Goal: Understand process/instructions: Learn how to perform a task or action

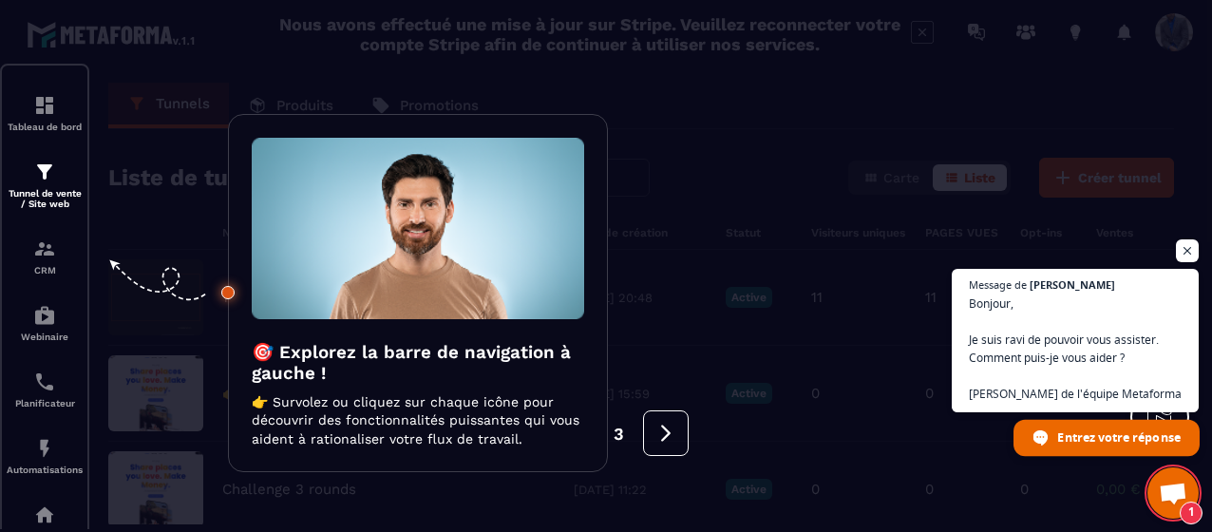
click at [1051, 434] on span "Entrez votre réponse" at bounding box center [1106, 438] width 186 height 36
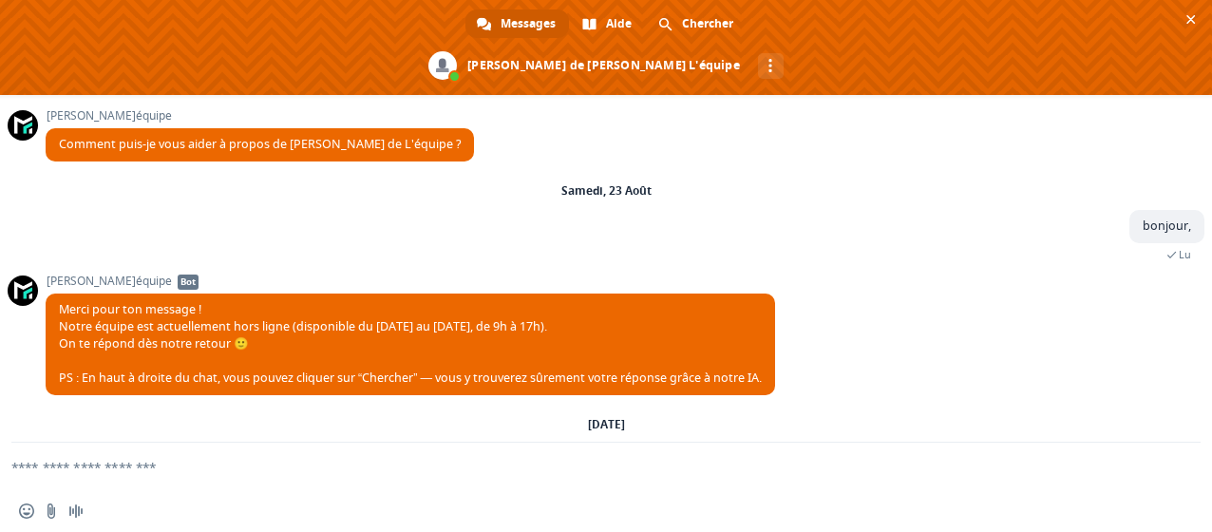
scroll to position [167, 0]
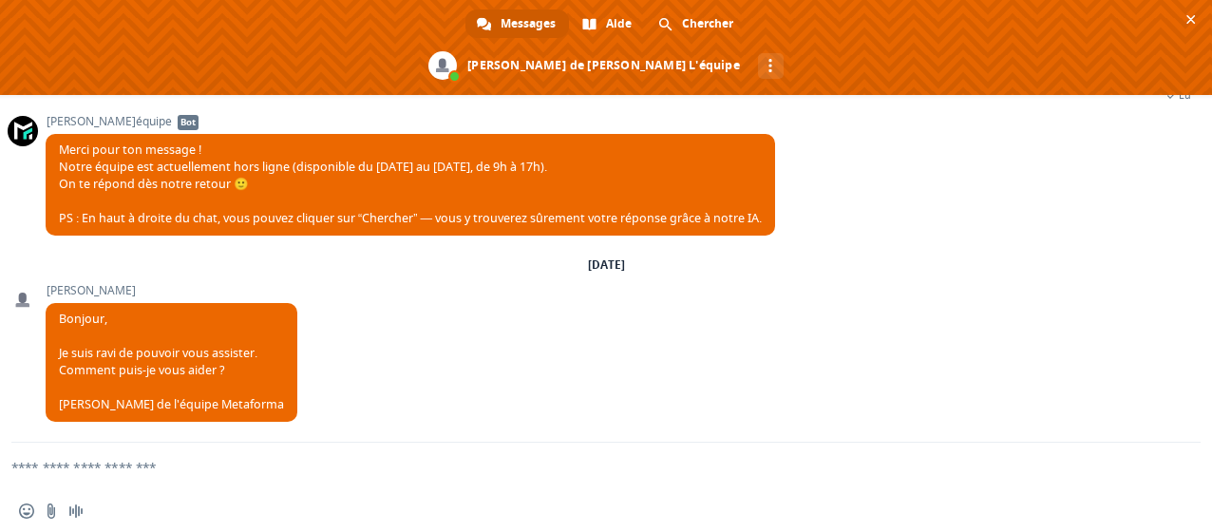
click at [82, 465] on textarea "Entrez votre message..." at bounding box center [582, 466] width 1143 height 47
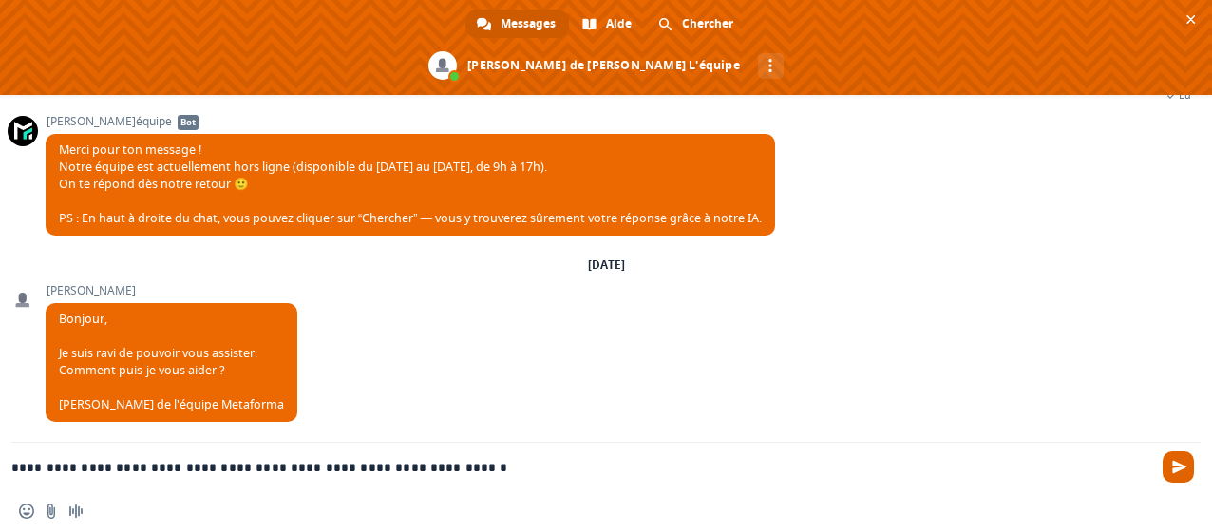
type textarea "**********"
click at [1183, 474] on span "Envoyer" at bounding box center [1177, 466] width 31 height 31
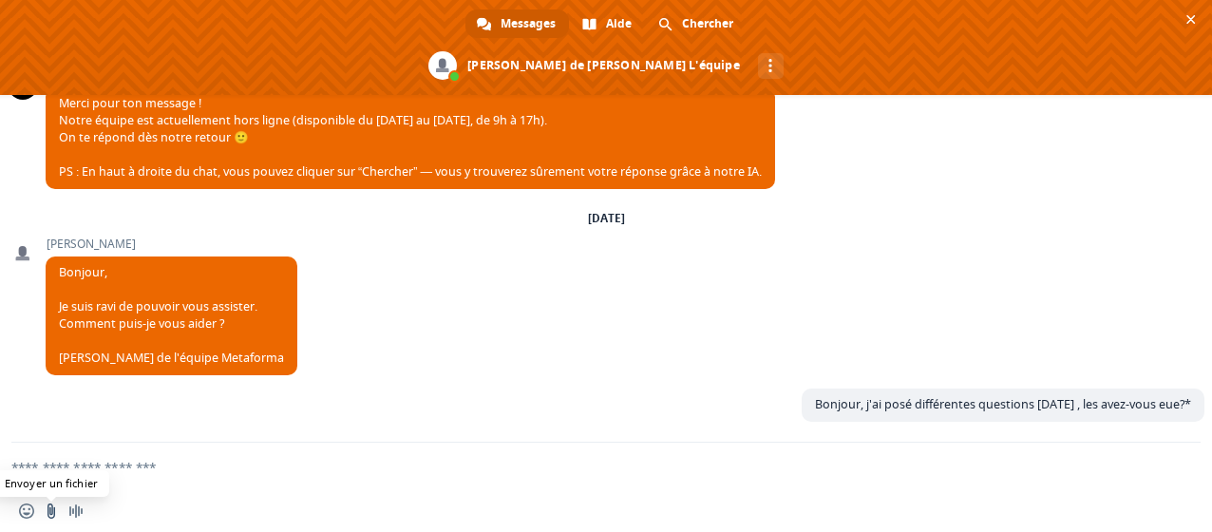
scroll to position [334, 0]
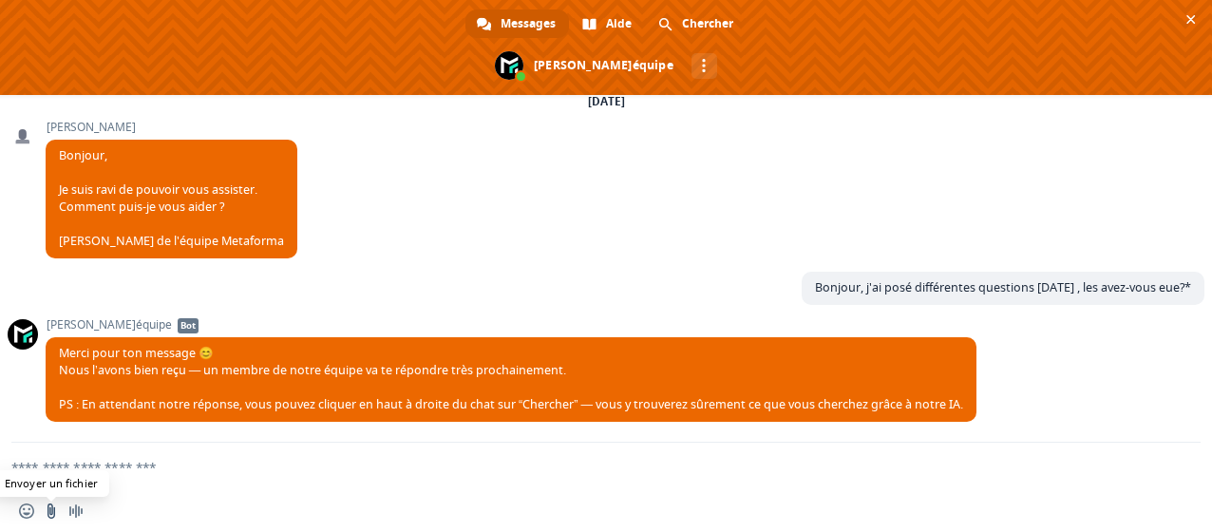
click at [51, 510] on input "Envoyer un fichier" at bounding box center [51, 510] width 15 height 15
type input "**********"
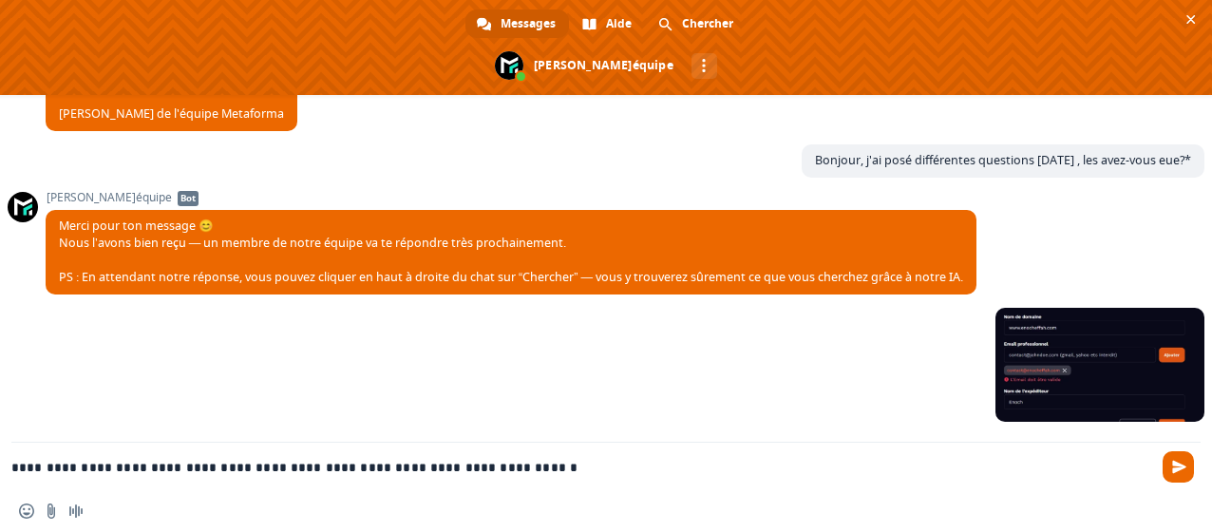
type textarea "**********"
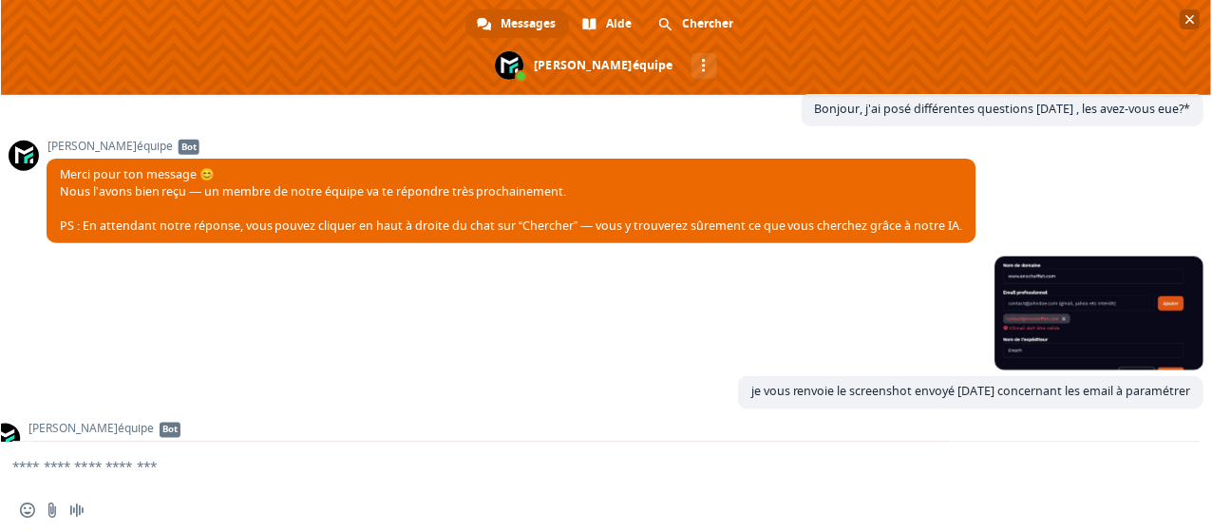
scroll to position [621, 0]
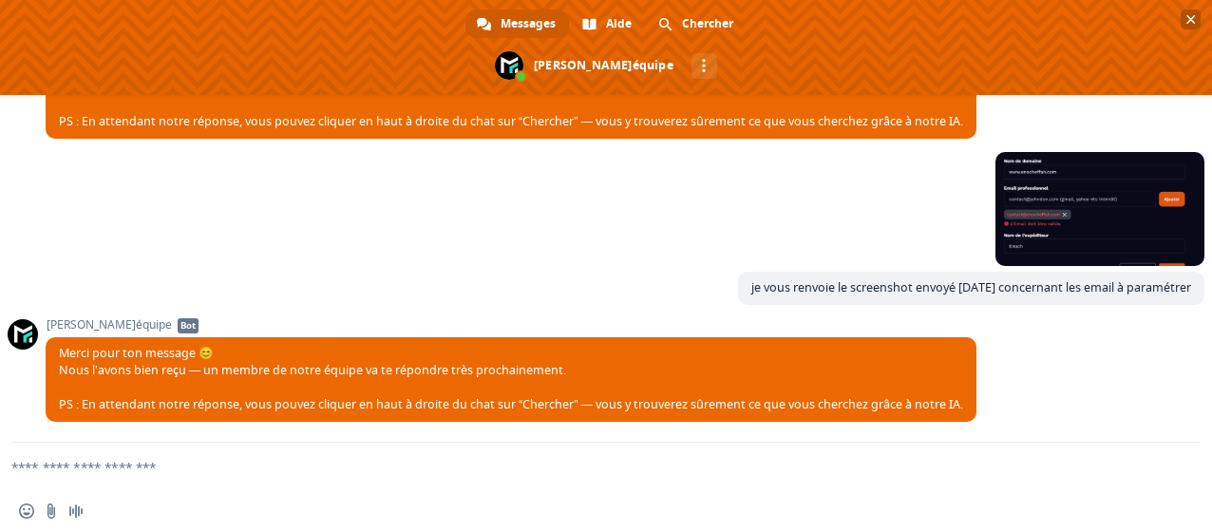
click at [1193, 23] on span "Fermer le chat" at bounding box center [1190, 19] width 9 height 12
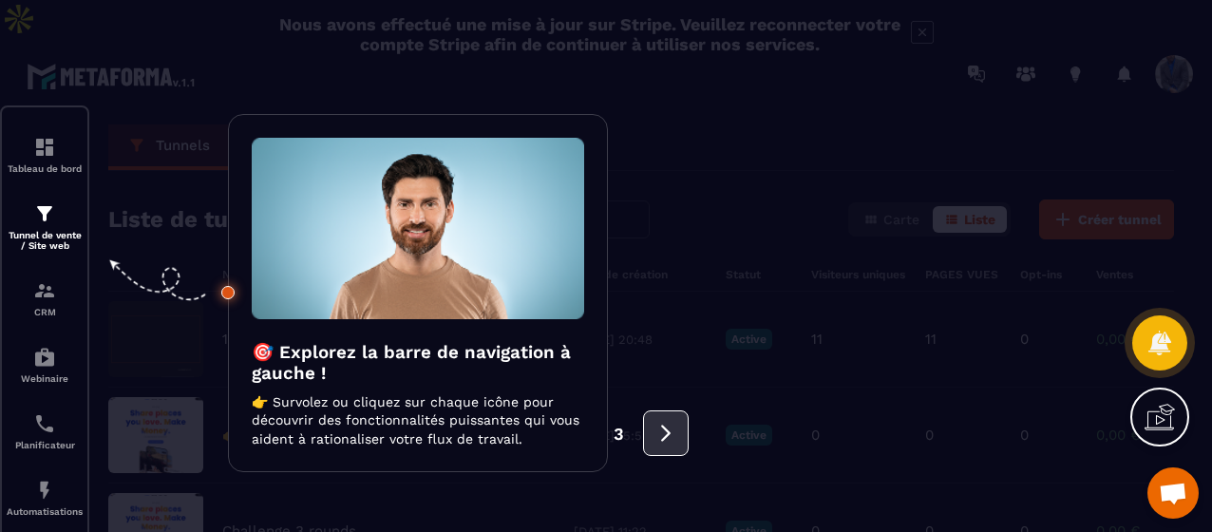
click at [670, 430] on icon at bounding box center [665, 433] width 21 height 21
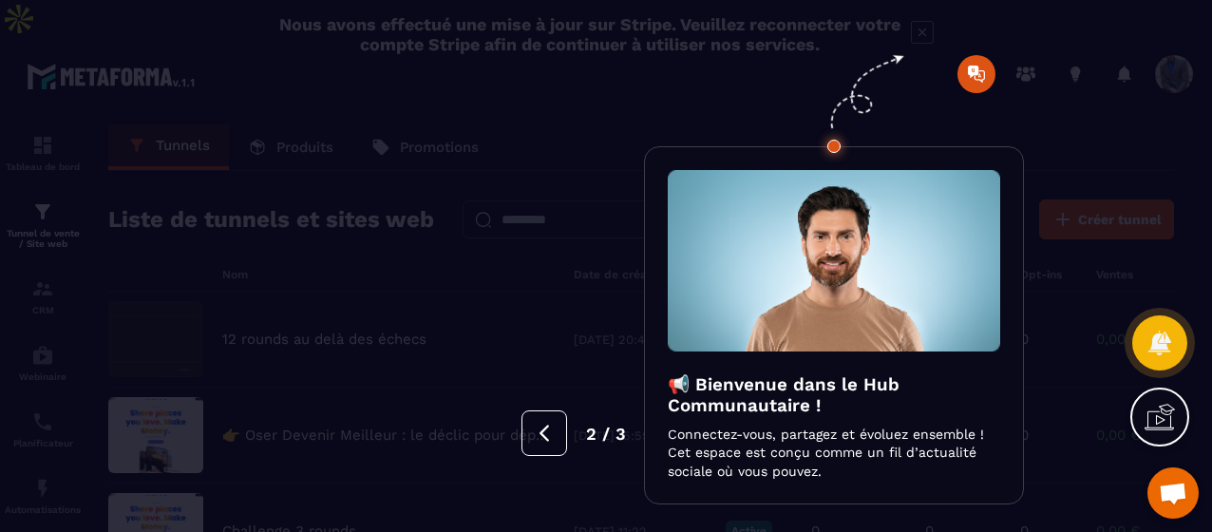
click at [406, 253] on div at bounding box center [606, 266] width 1212 height 532
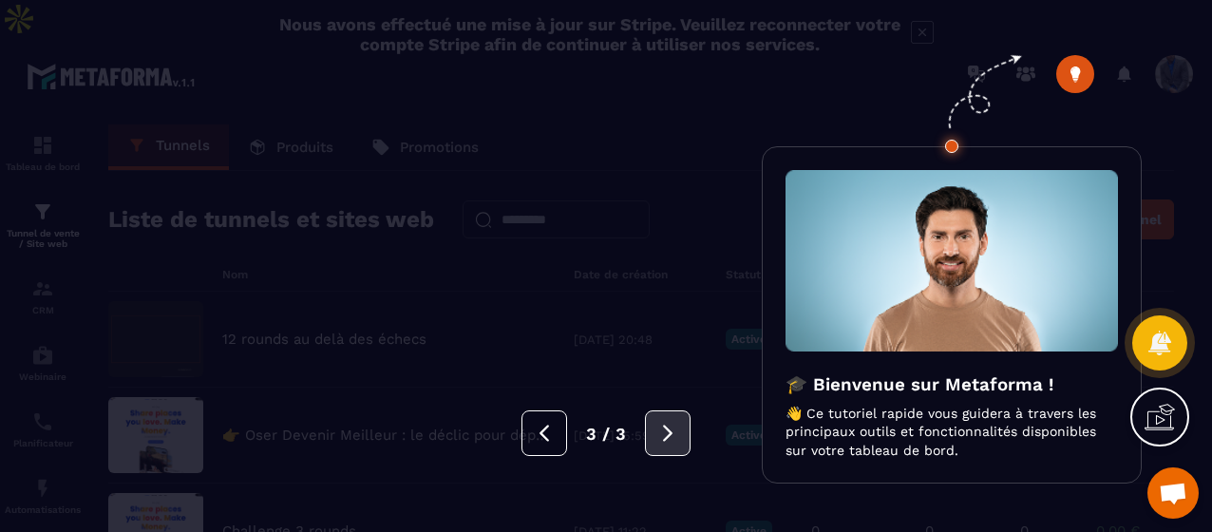
click at [661, 424] on icon at bounding box center [667, 433] width 21 height 21
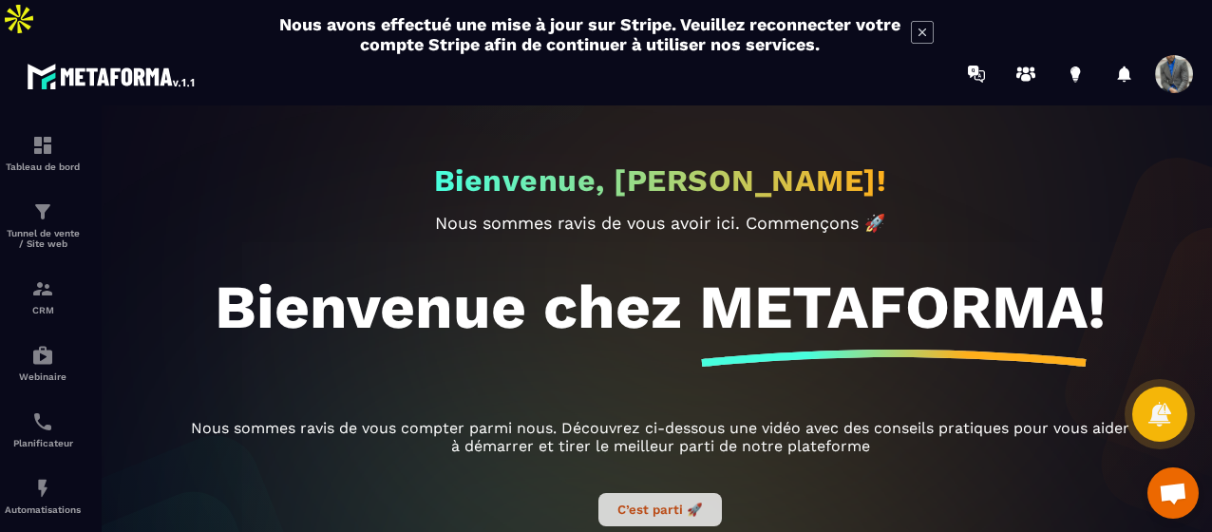
click at [645, 493] on button "C’est parti 🚀" at bounding box center [659, 509] width 123 height 33
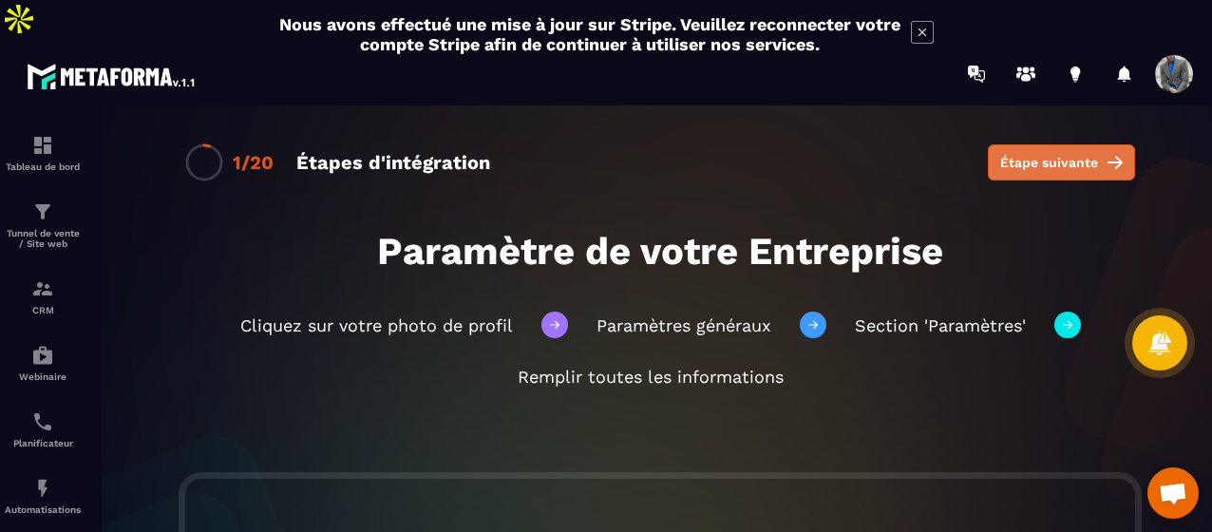
click at [1031, 153] on span "Étape suivante" at bounding box center [1049, 162] width 98 height 19
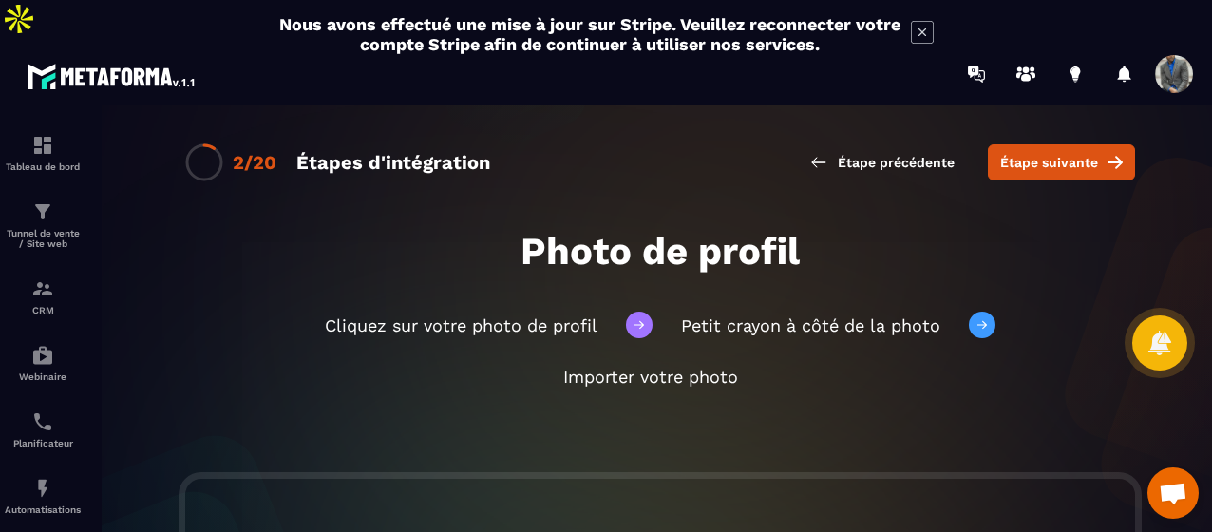
click at [1031, 153] on span "Étape suivante" at bounding box center [1049, 162] width 98 height 19
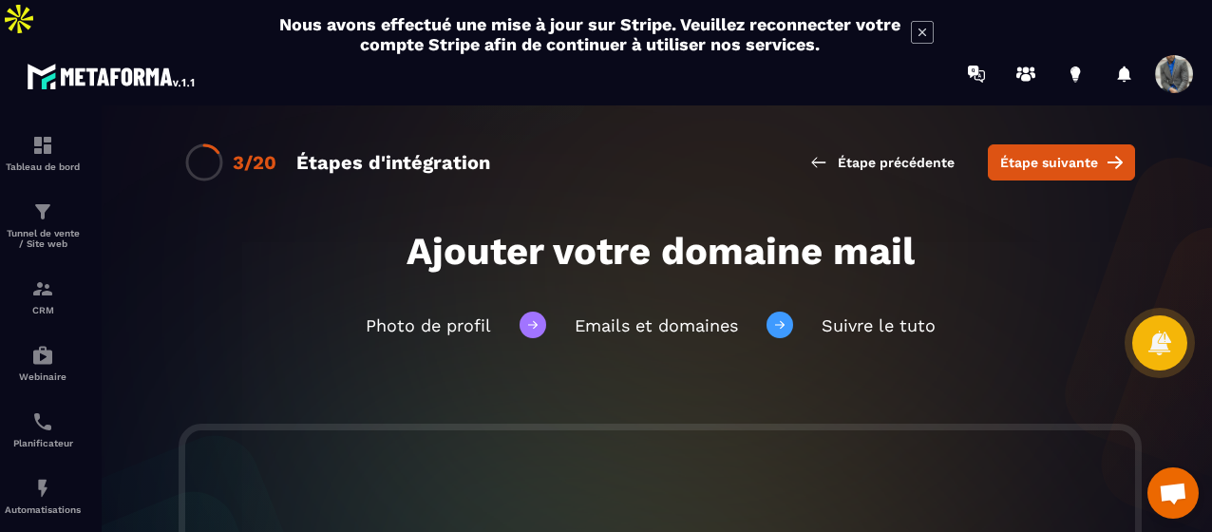
click at [1031, 153] on span "Étape suivante" at bounding box center [1049, 162] width 98 height 19
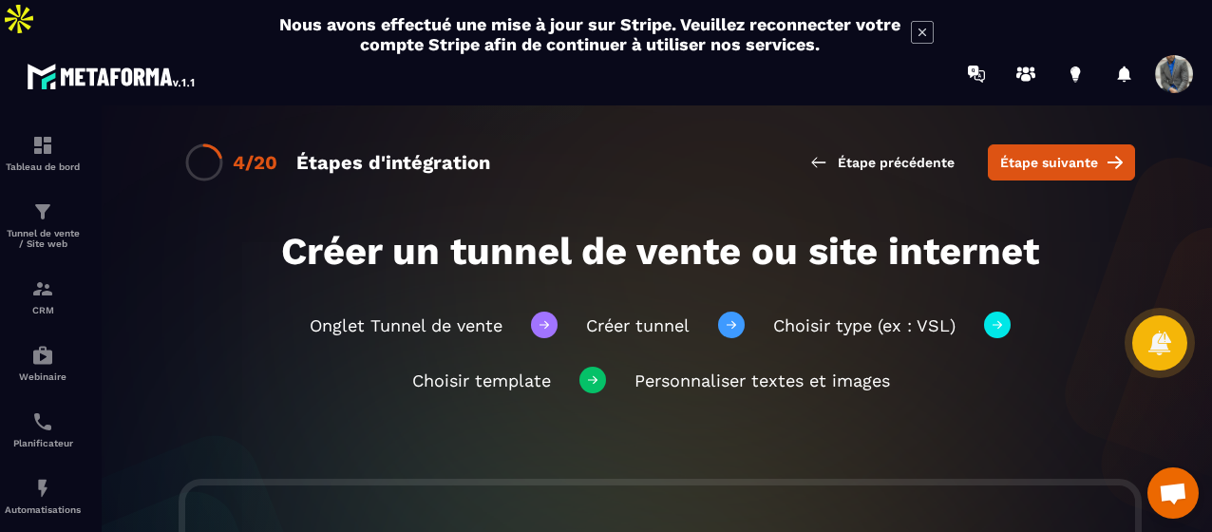
drag, startPoint x: 1031, startPoint y: 114, endPoint x: 1033, endPoint y: 172, distance: 58.0
click at [1033, 172] on div "4/20 Étapes d'intégration Étape précédente Étape suivante" at bounding box center [659, 166] width 1141 height 123
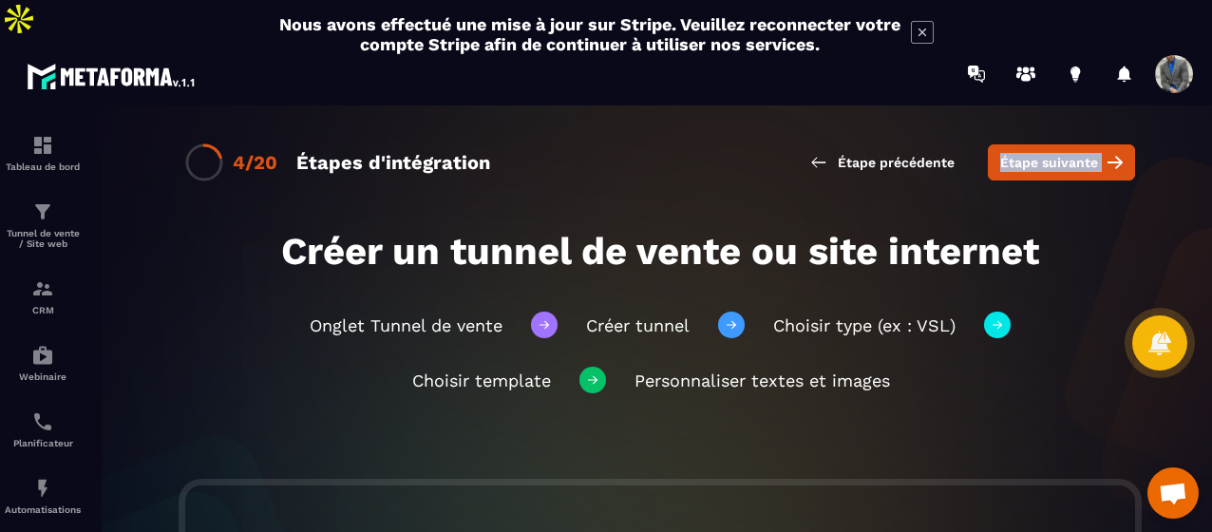
click at [1033, 172] on div "4/20 Étapes d'intégration Étape précédente Étape suivante" at bounding box center [659, 166] width 1141 height 123
drag, startPoint x: 1033, startPoint y: 172, endPoint x: 1027, endPoint y: 354, distance: 182.4
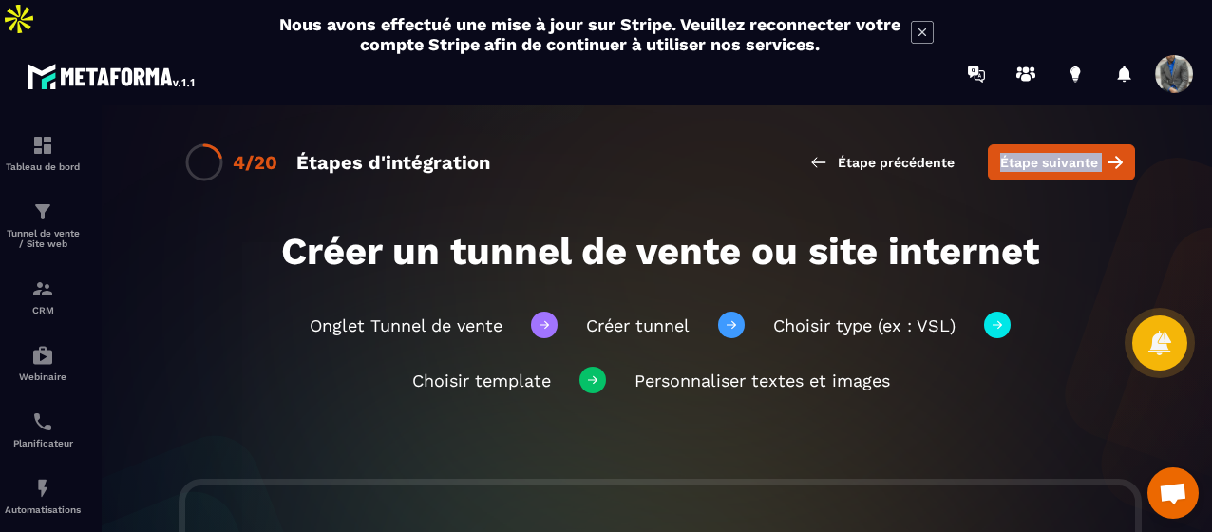
click at [1027, 354] on div "4/20 Étapes d'intégration Étape précédente Étape suivante Créer un tunnel de ve…" at bounding box center [659, 339] width 1141 height 468
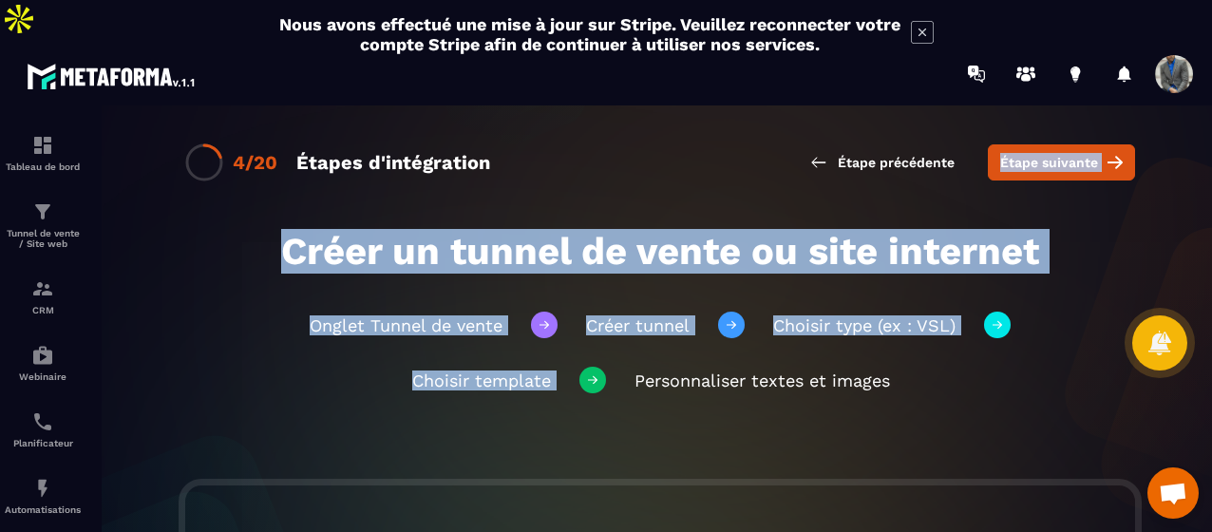
click at [1027, 354] on div "Onglet Tunnel de vente Créer tunnel Choisir type (ex : VSL) Choisir template Pe…" at bounding box center [660, 352] width 914 height 158
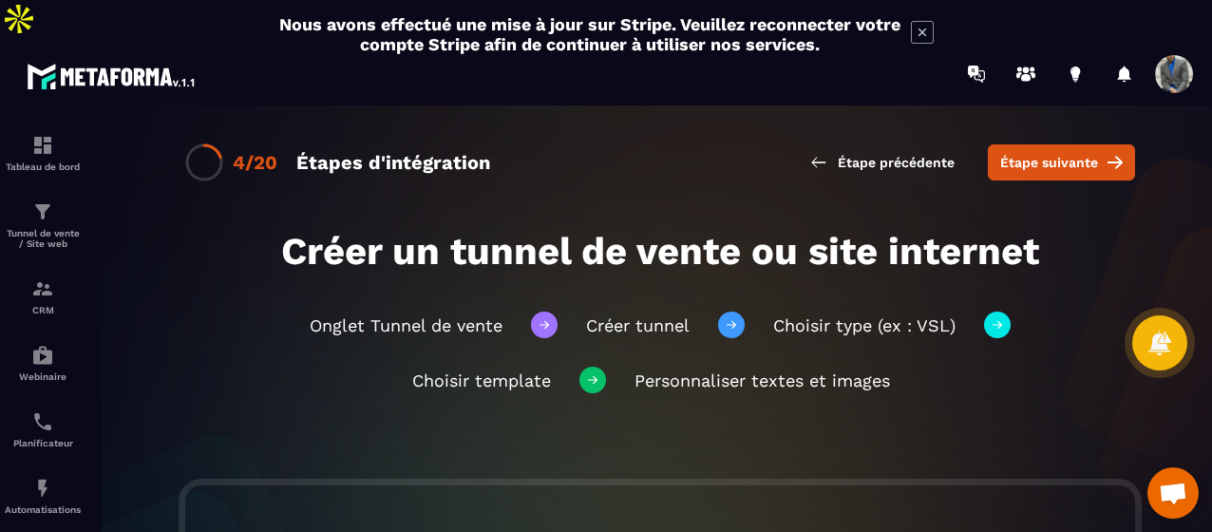
drag, startPoint x: 1027, startPoint y: 354, endPoint x: 1008, endPoint y: -78, distance: 432.5
click at [1008, 0] on html "Nous avons effectué une mise à jour sur Stripe. Veuillez reconnecter votre comp…" at bounding box center [606, 287] width 1212 height 574
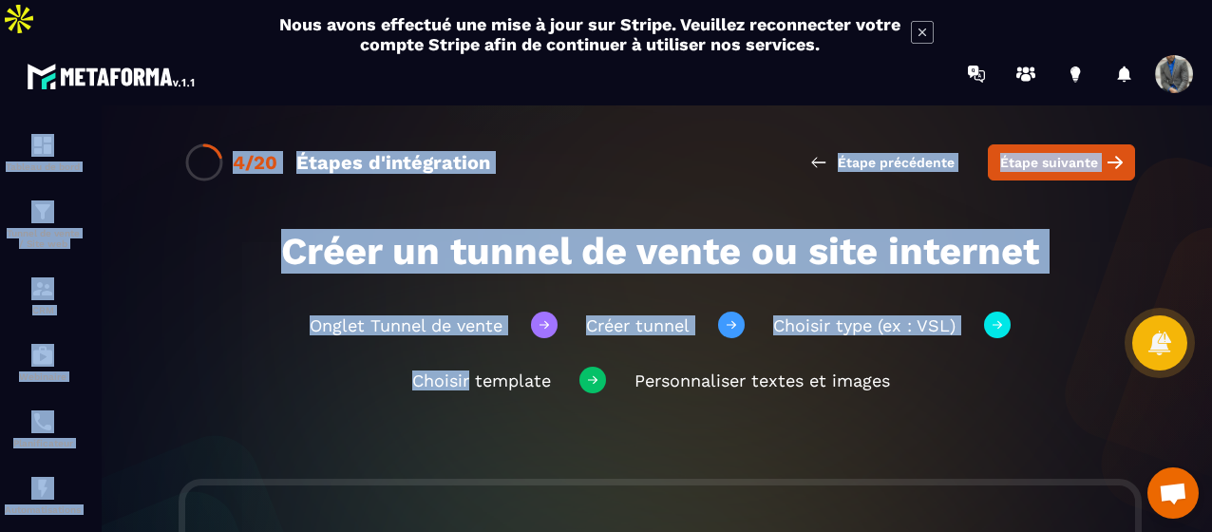
click at [997, 55] on div at bounding box center [1079, 74] width 245 height 38
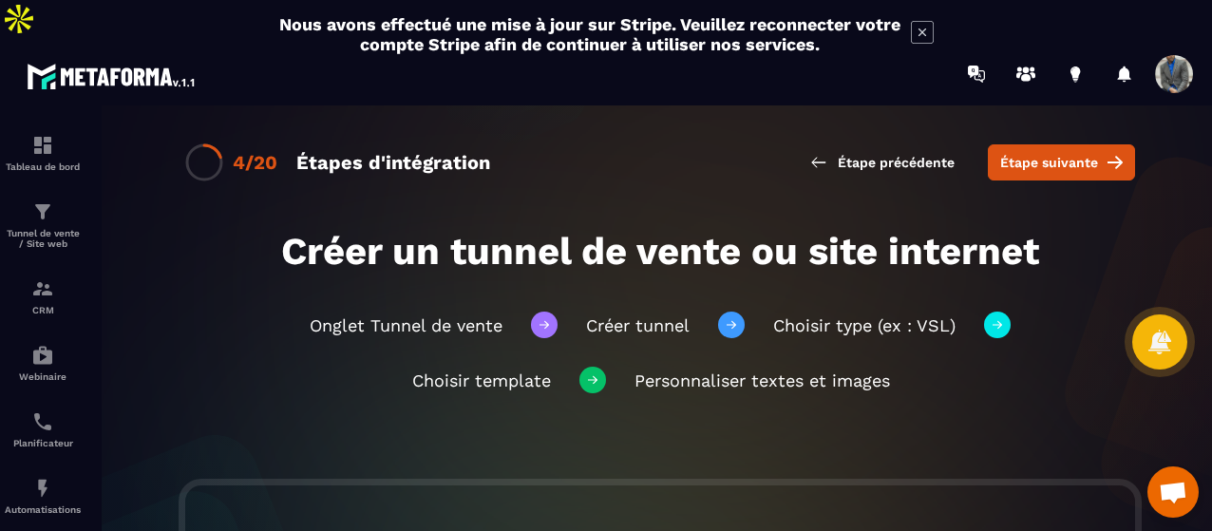
drag, startPoint x: 997, startPoint y: 44, endPoint x: 1000, endPoint y: 143, distance: 99.7
click at [1000, 143] on main "Nous avons effectué une mise à jour sur Stripe. Veuillez reconnecter votre comp…" at bounding box center [606, 307] width 1212 height 531
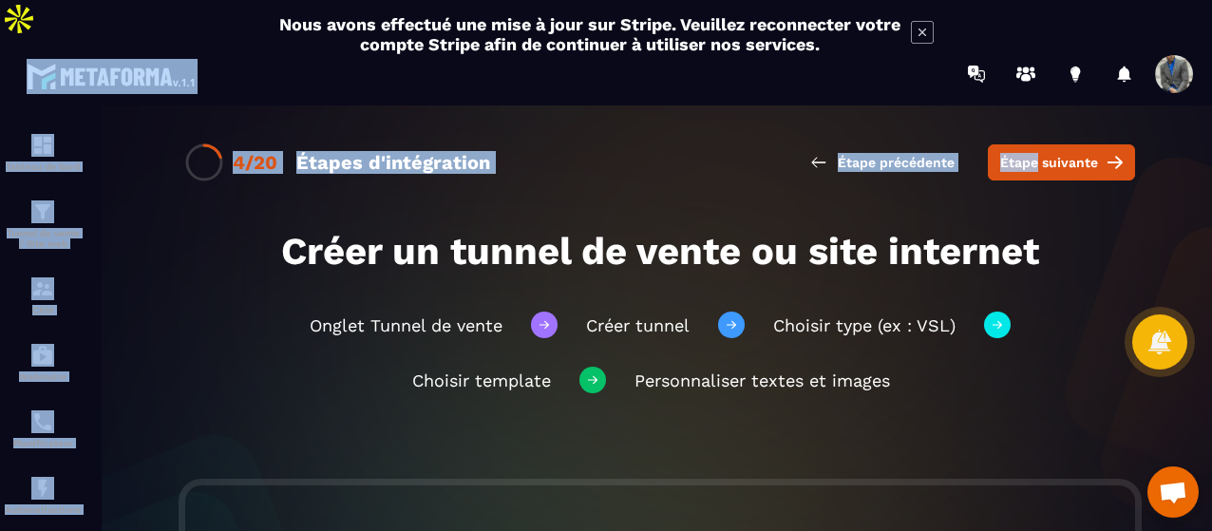
click at [987, 231] on h1 "Créer un tunnel de vente ou site internet" at bounding box center [660, 251] width 914 height 45
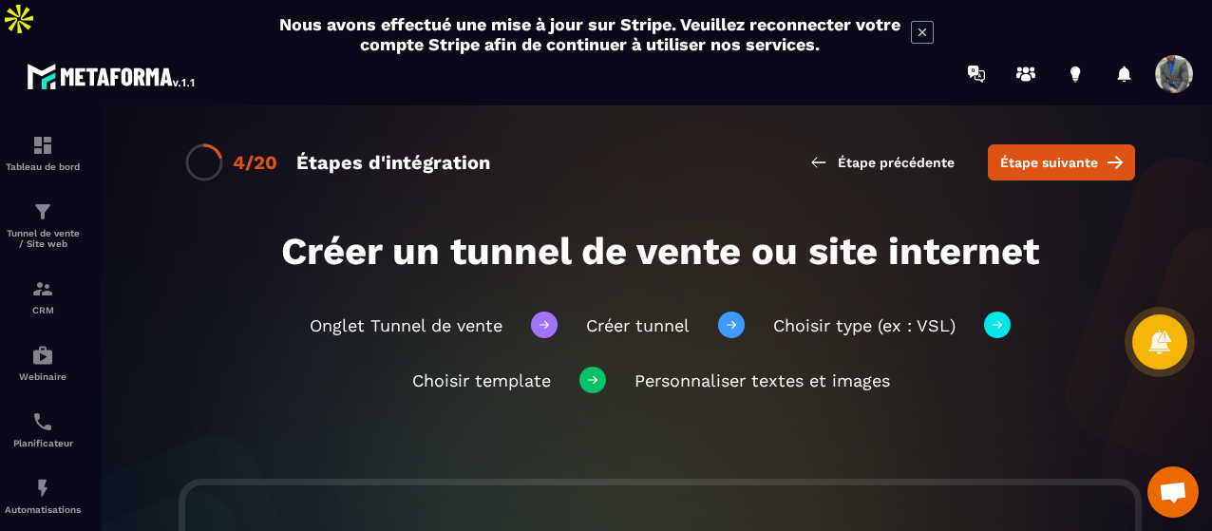
click at [981, 229] on h1 "Créer un tunnel de vente ou site internet" at bounding box center [660, 251] width 914 height 45
click at [1020, 144] on button "Étape suivante" at bounding box center [1061, 162] width 147 height 36
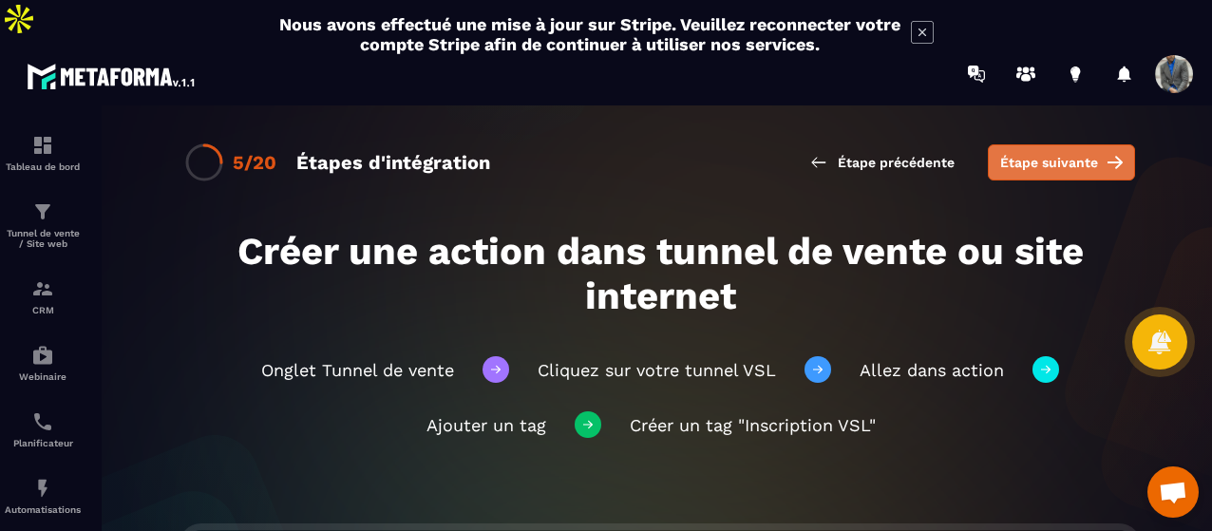
click at [1025, 153] on span "Étape suivante" at bounding box center [1049, 162] width 98 height 19
